Goal: Task Accomplishment & Management: Manage account settings

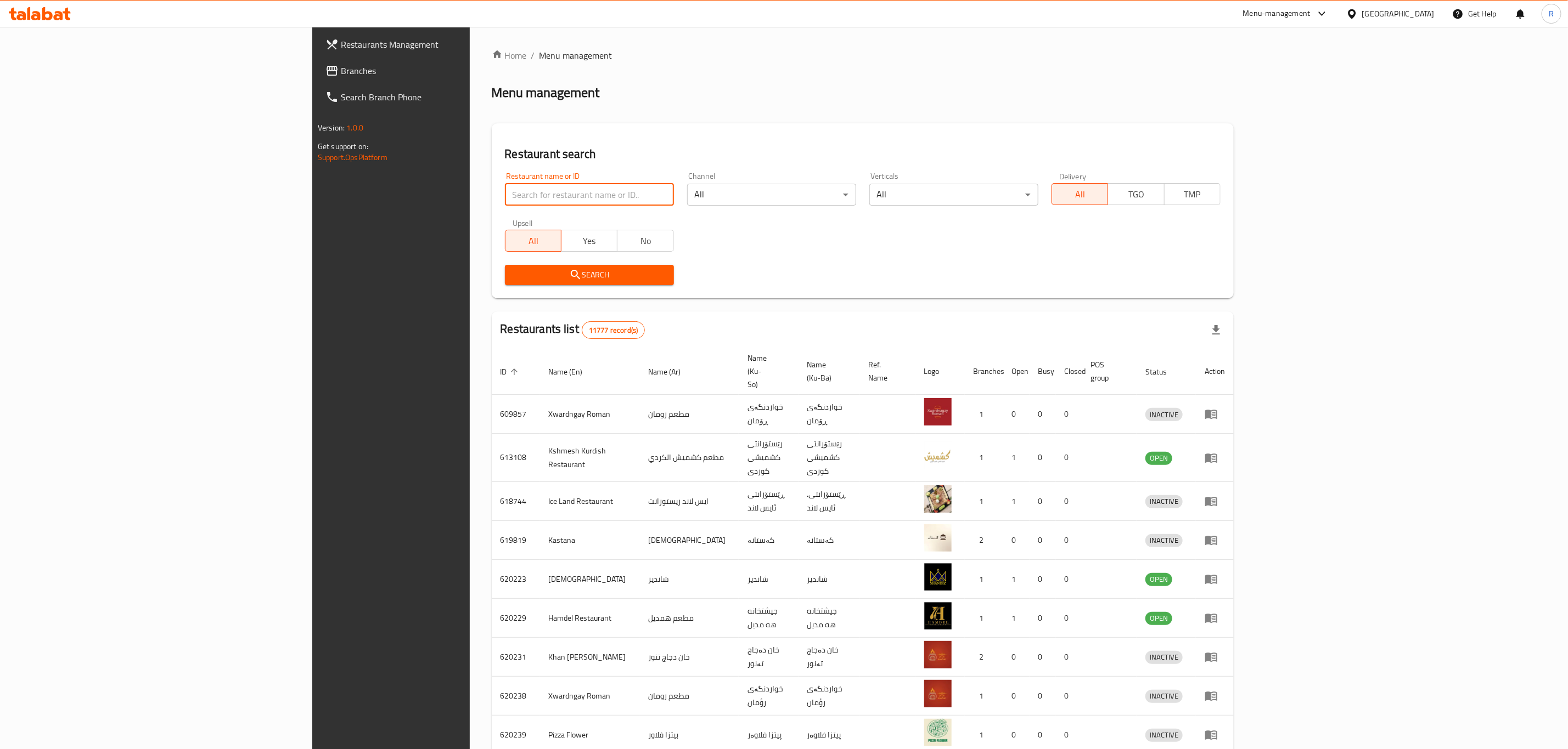
click at [526, 188] on input "search" at bounding box center [590, 195] width 169 height 22
click at [505, 196] on input "bas" at bounding box center [590, 195] width 169 height 22
type input "bas m"
click at [514, 275] on span "Search" at bounding box center [589, 275] width 151 height 14
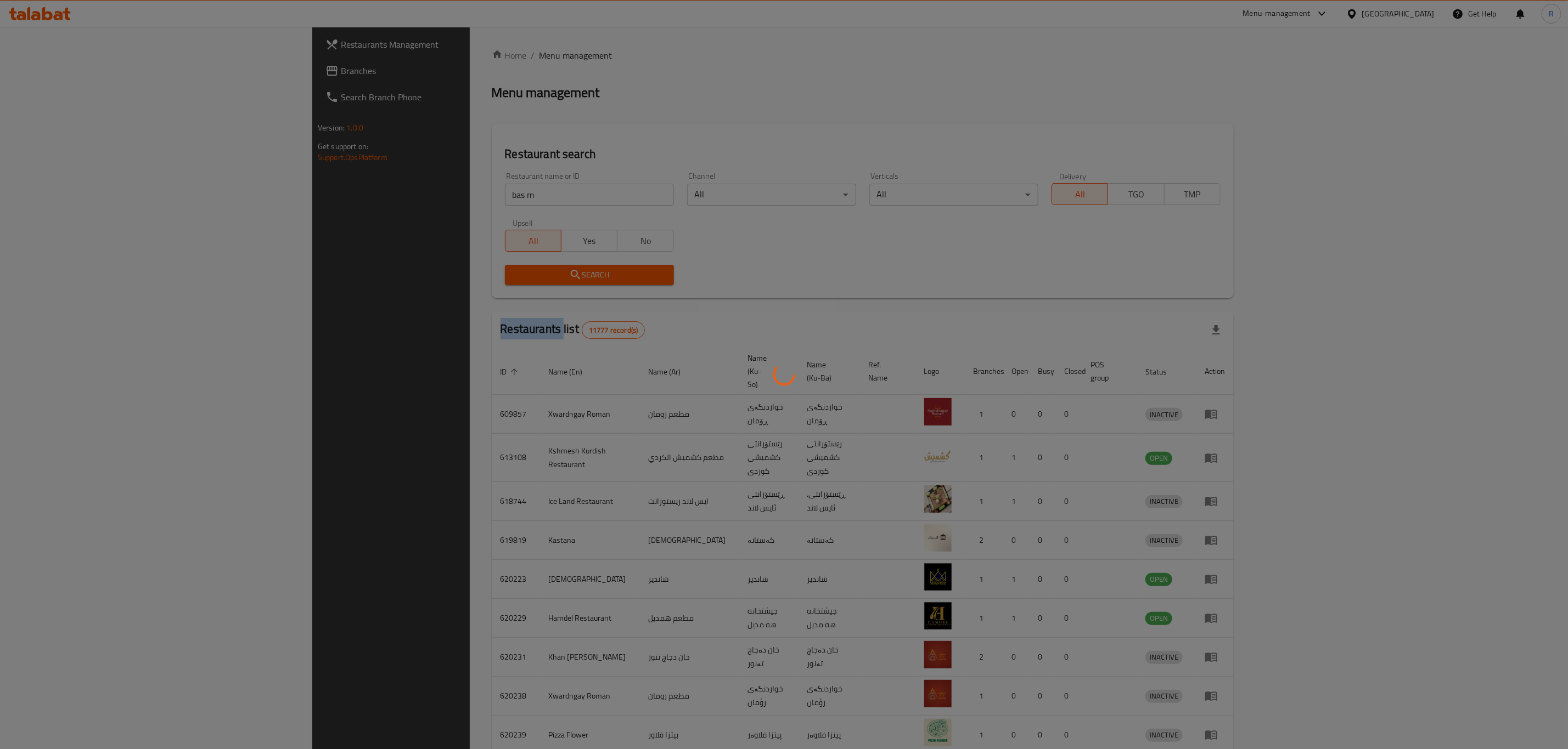
click at [419, 275] on div at bounding box center [784, 374] width 1568 height 749
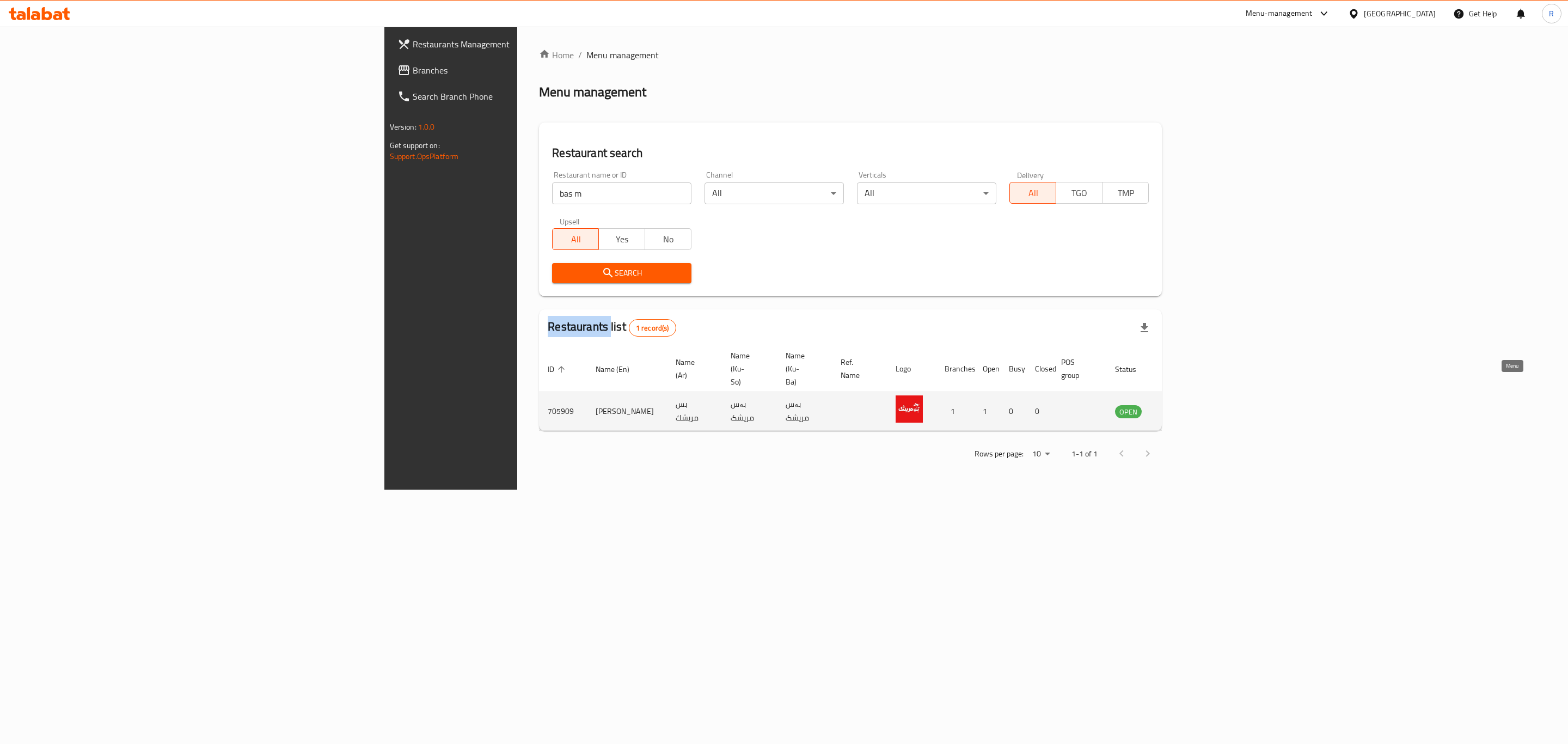
click at [1186, 405] on icon "enhanced table" at bounding box center [1179, 411] width 13 height 13
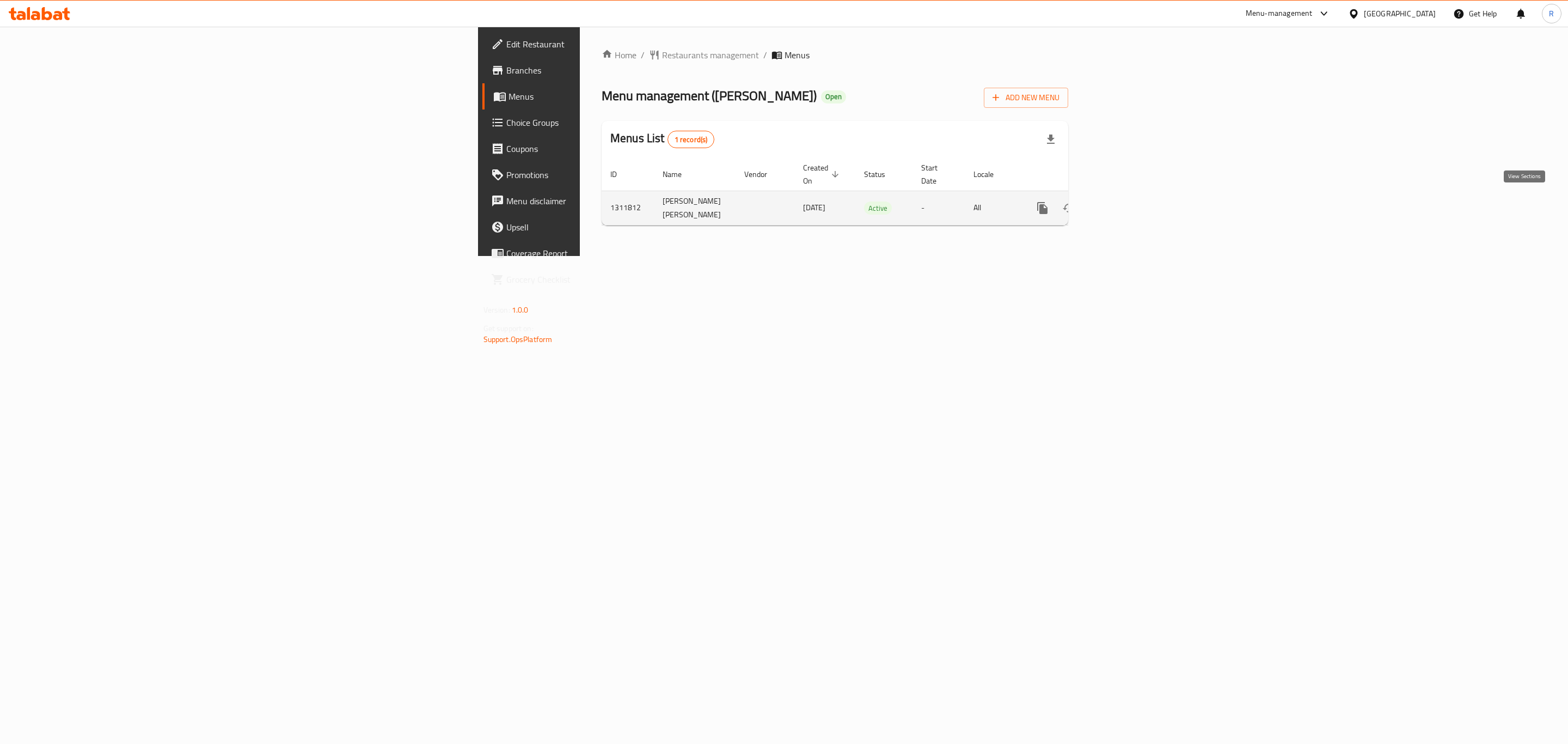
click at [1128, 202] on icon "enhanced table" at bounding box center [1120, 208] width 13 height 13
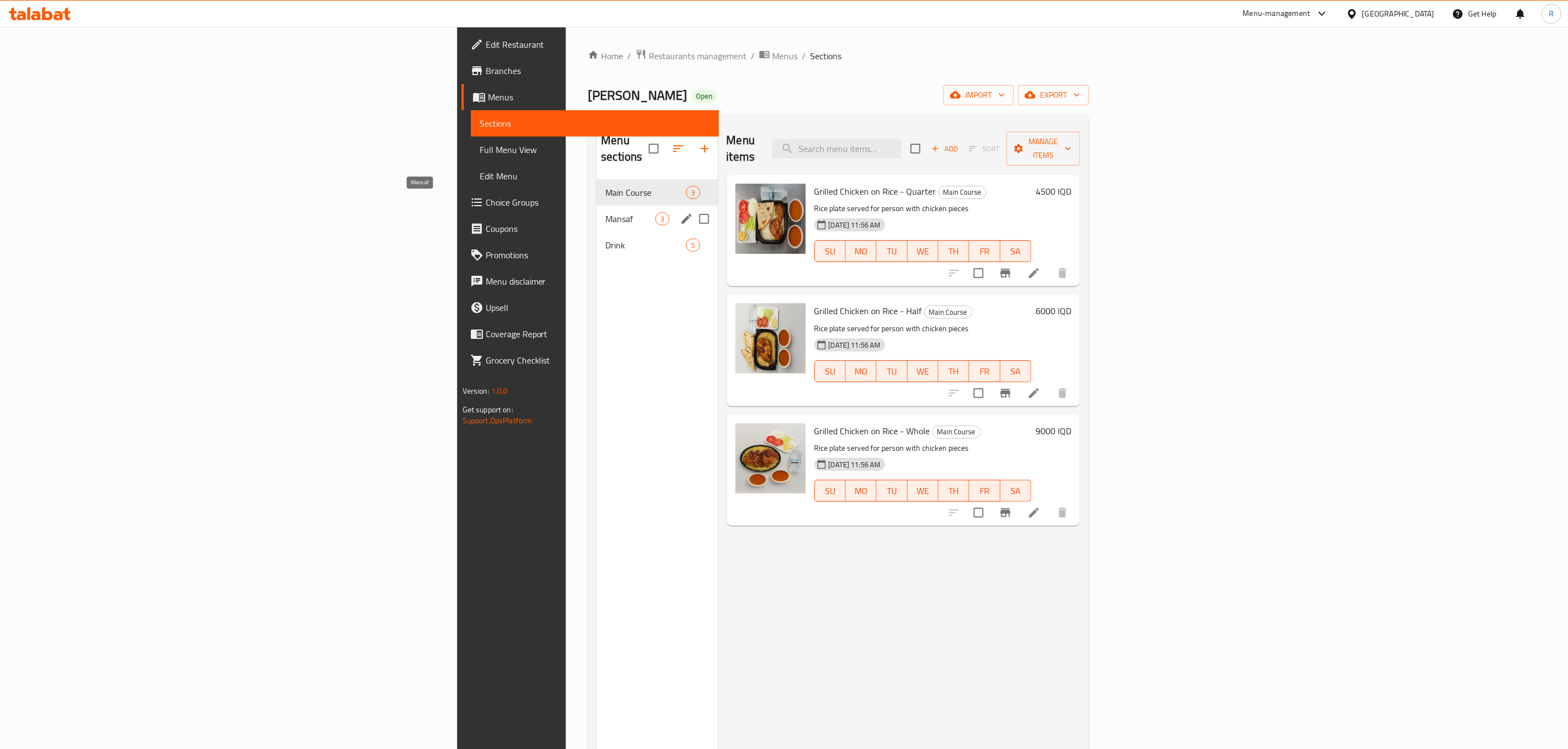
click at [605, 213] on span "Mansaf" at bounding box center [630, 219] width 50 height 13
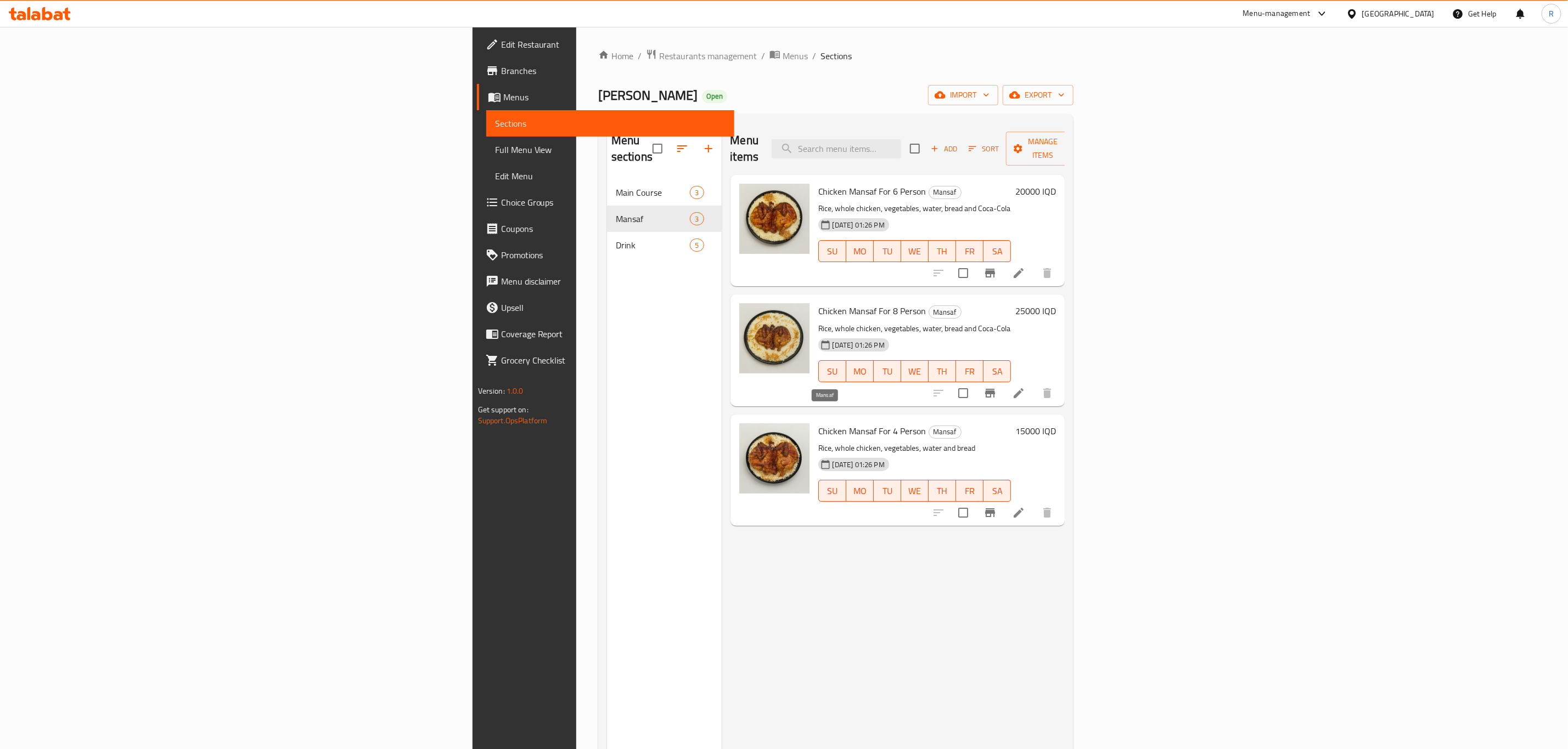
drag, startPoint x: 700, startPoint y: 413, endPoint x: 808, endPoint y: 415, distance: 108.0
click at [818, 424] on h6 "Chicken Mansaf For 4 Person Mansaf" at bounding box center [914, 431] width 193 height 15
copy span "Chicken Mansaf For 4 Person"
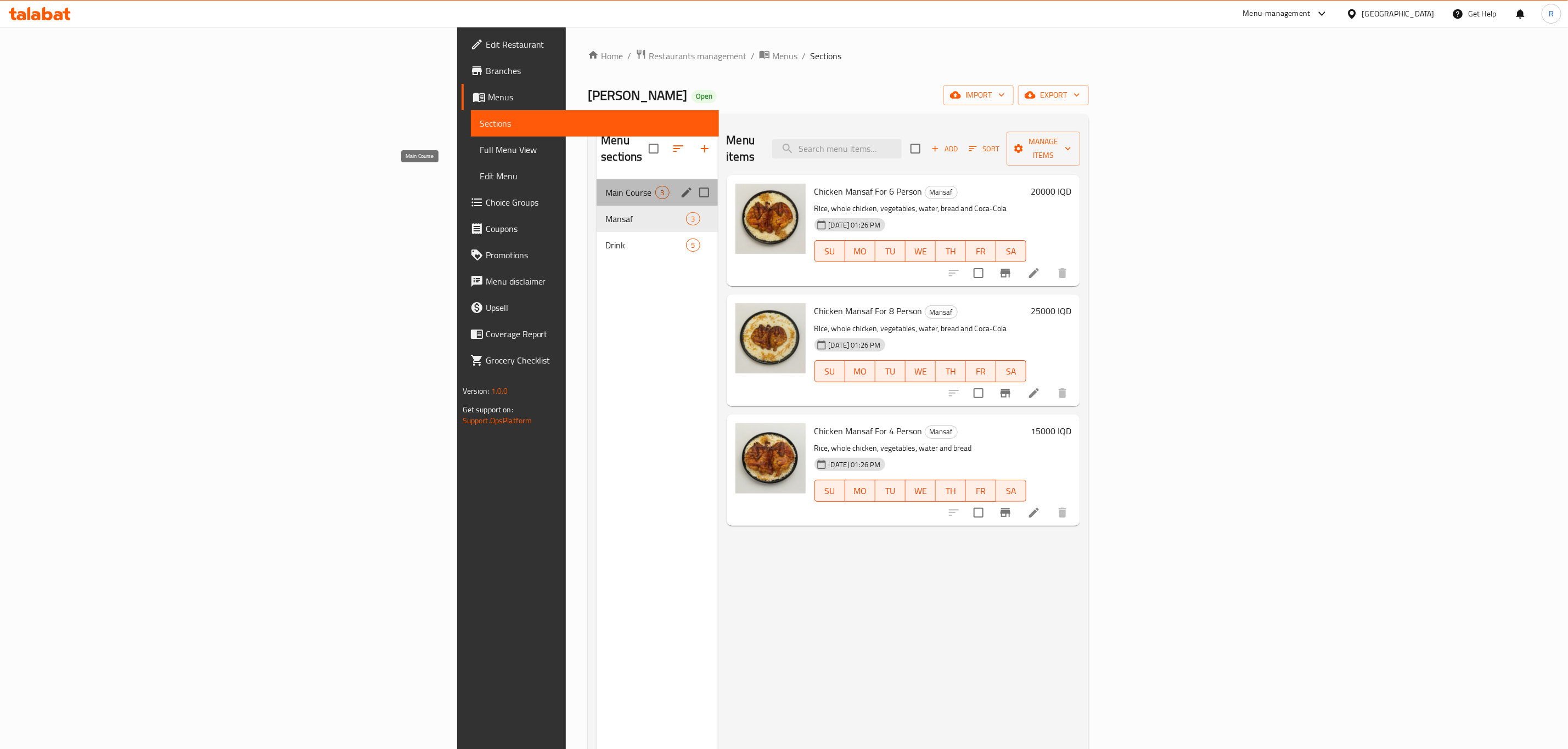
click at [605, 186] on span "Main Course" at bounding box center [630, 192] width 50 height 13
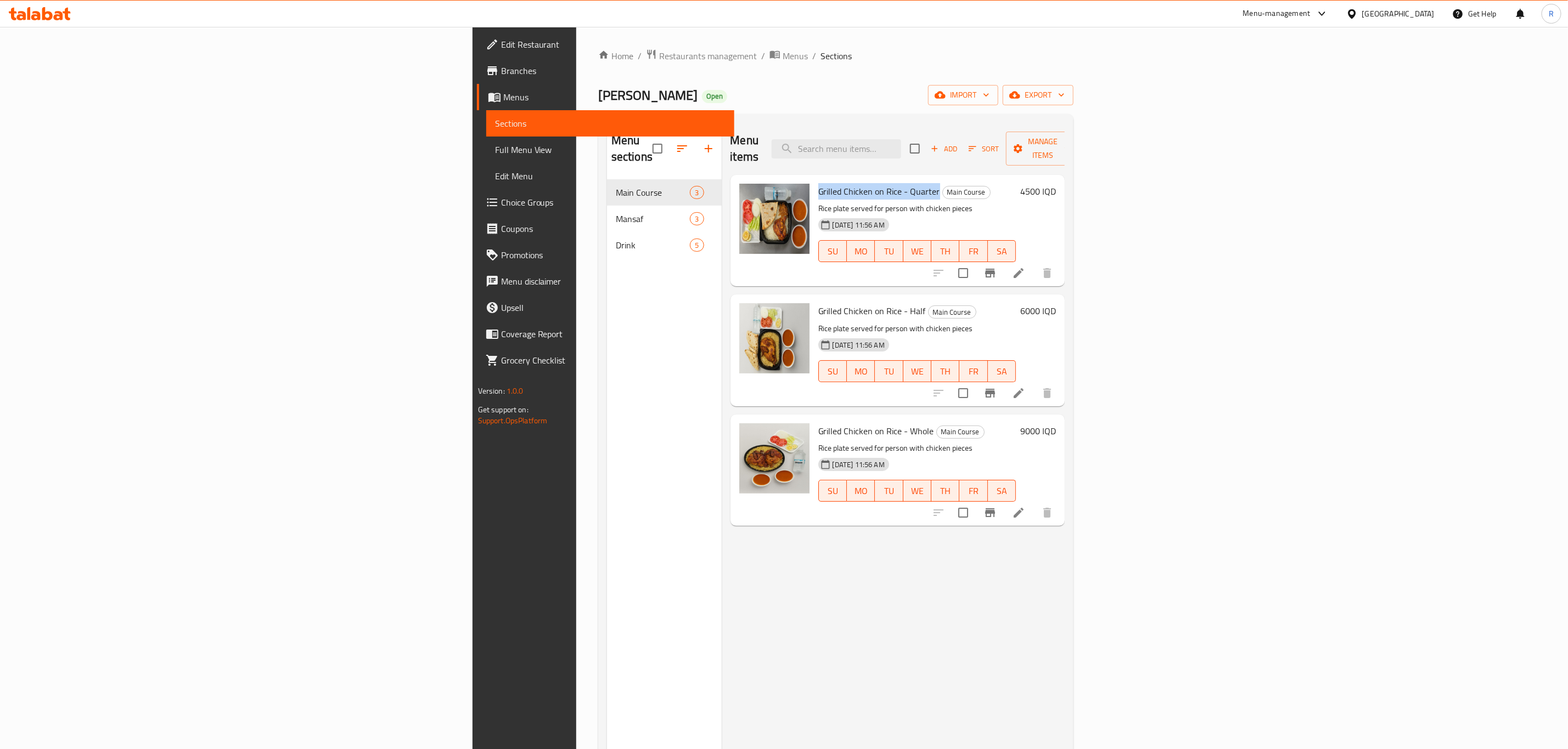
drag, startPoint x: 698, startPoint y: 178, endPoint x: 818, endPoint y: 182, distance: 120.1
click at [818, 182] on div "Grilled Chicken on Rice - Quarter Main Course Rice plate served for person with…" at bounding box center [917, 231] width 207 height 102
copy span "Grilled Chicken on Rice - Quarter"
